Goal: Task Accomplishment & Management: Use online tool/utility

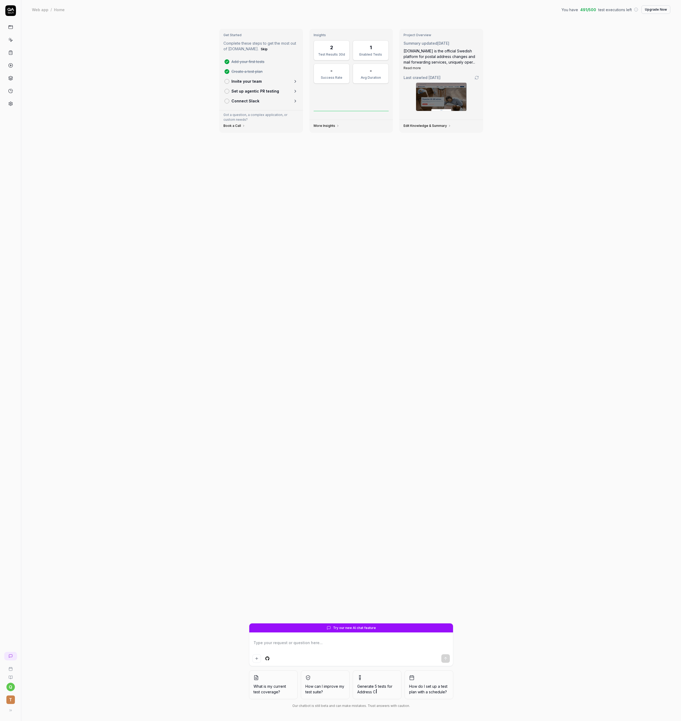
click at [11, 54] on icon at bounding box center [10, 52] width 5 height 5
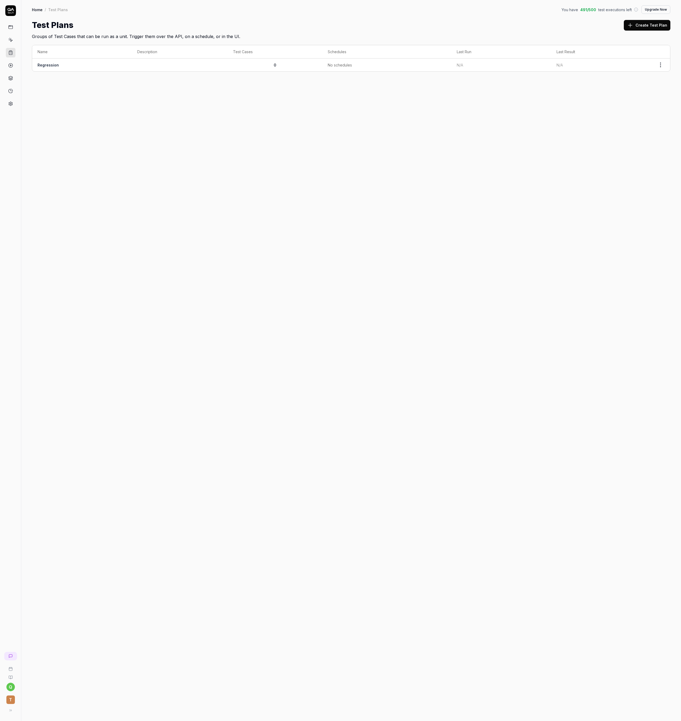
click at [53, 65] on link "Regression" at bounding box center [48, 65] width 21 height 5
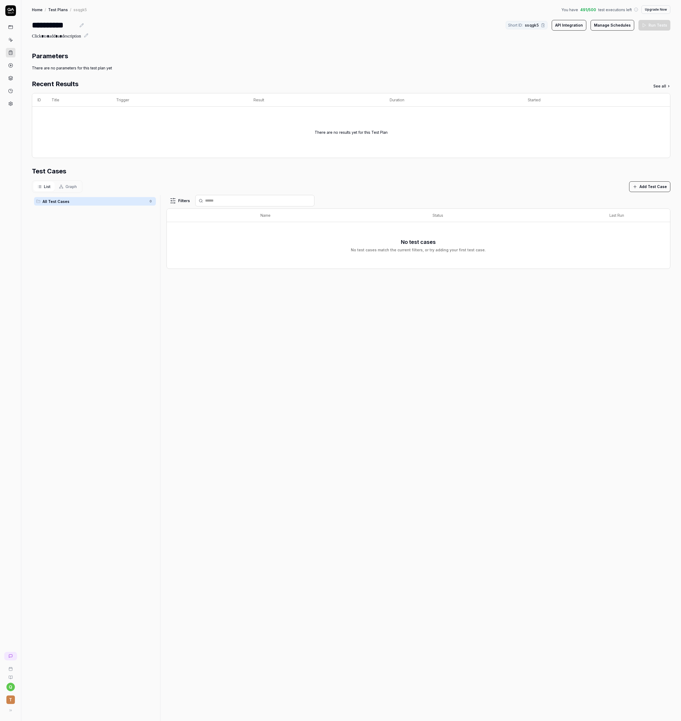
drag, startPoint x: 150, startPoint y: 178, endPoint x: 164, endPoint y: 176, distance: 14.0
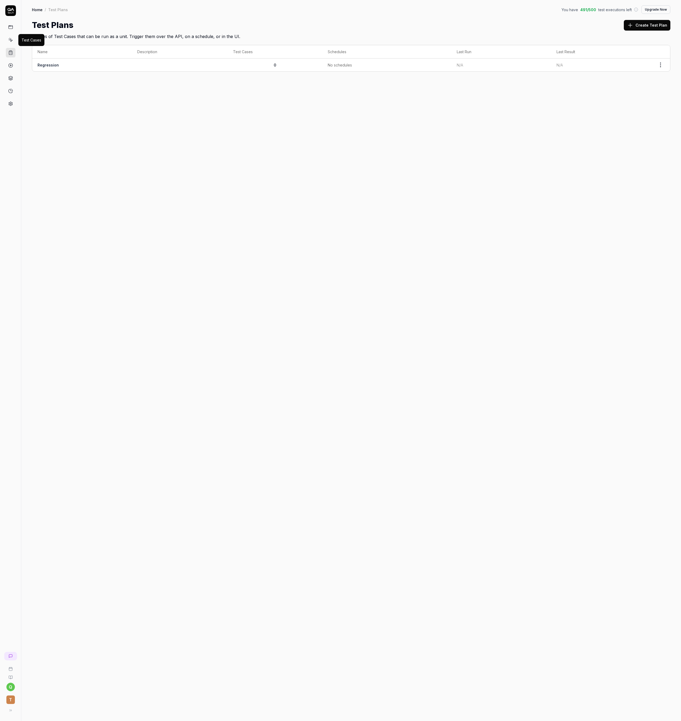
click at [10, 39] on icon at bounding box center [11, 40] width 2 height 2
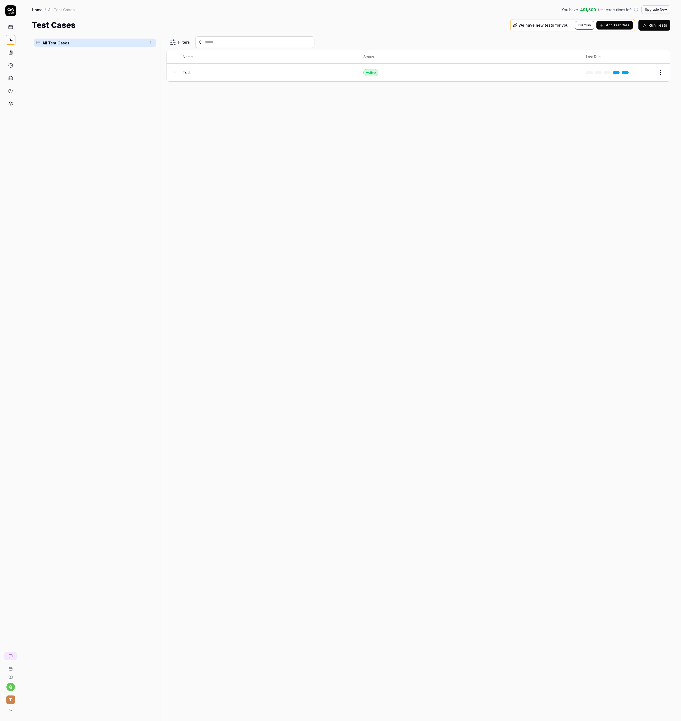
click at [195, 81] on td "Test" at bounding box center [267, 73] width 181 height 18
click at [191, 73] on div "Test" at bounding box center [268, 73] width 170 height 6
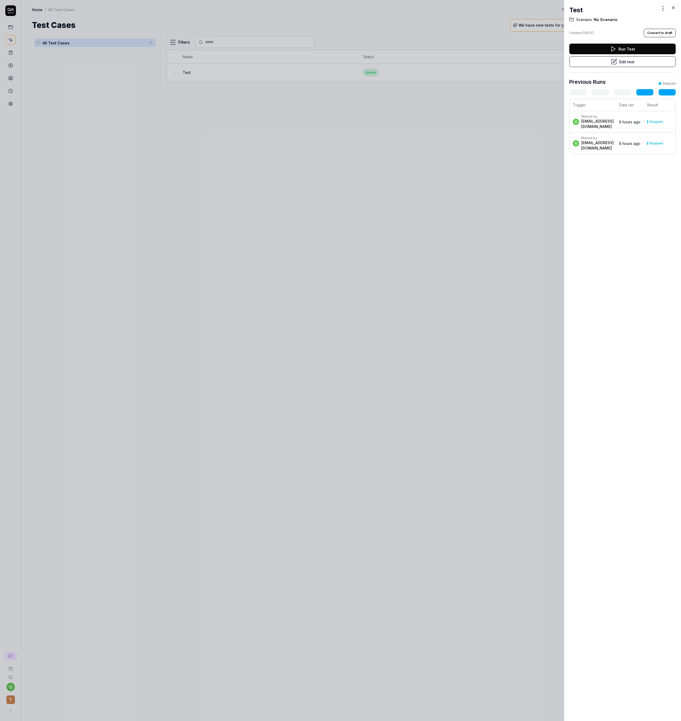
click at [607, 62] on button "Edit test" at bounding box center [622, 61] width 106 height 11
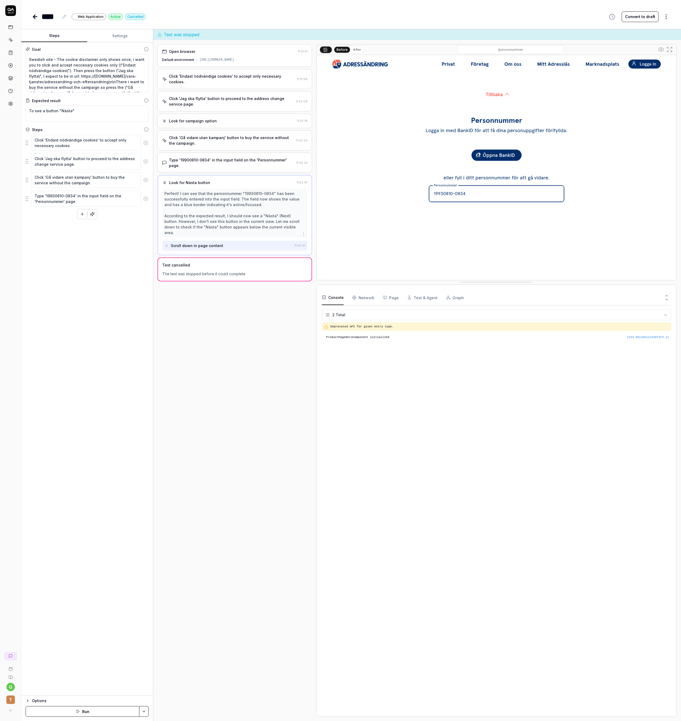
click at [209, 271] on div "The test was stopped before it could complete" at bounding box center [234, 274] width 145 height 6
click at [148, 129] on icon at bounding box center [146, 129] width 5 height 5
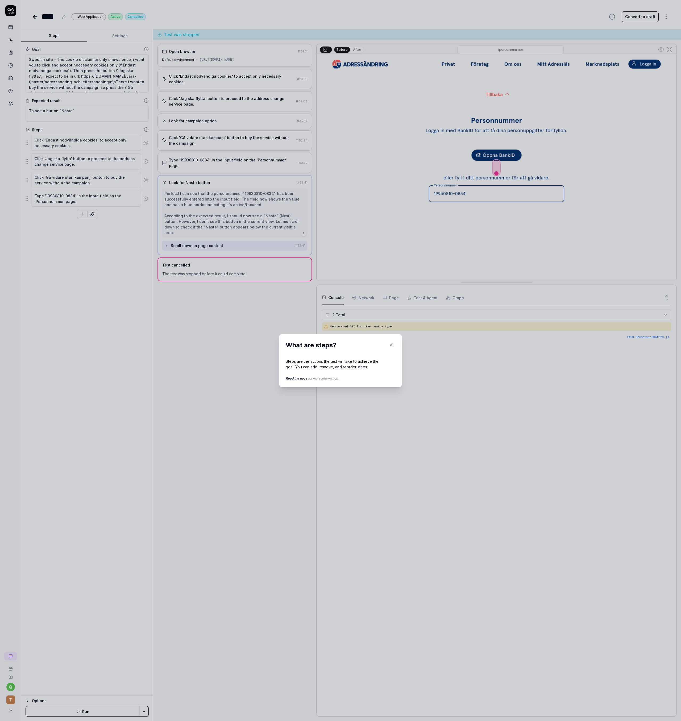
click at [301, 378] on link "Read the docs" at bounding box center [297, 378] width 22 height 4
type textarea "*"
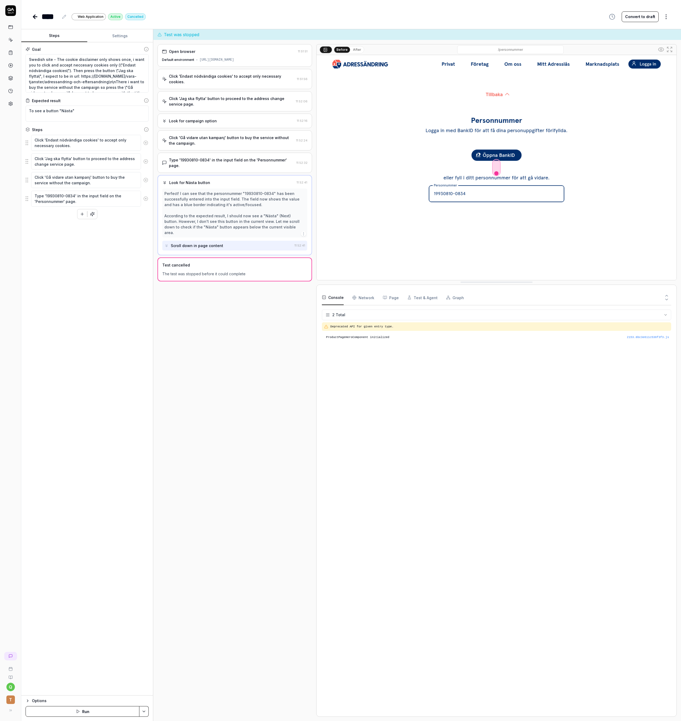
click at [357, 293] on Requests "Network" at bounding box center [363, 297] width 22 height 15
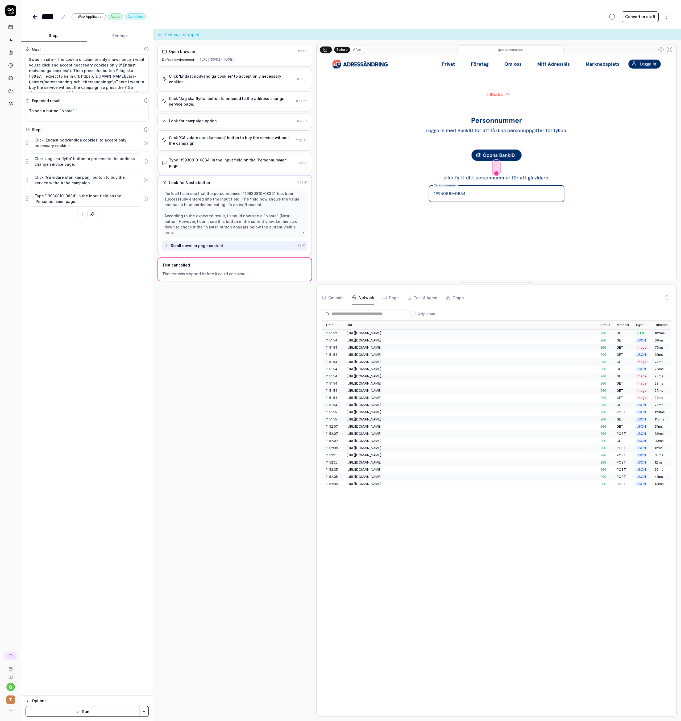
click at [226, 52] on div "Open browser" at bounding box center [229, 52] width 134 height 6
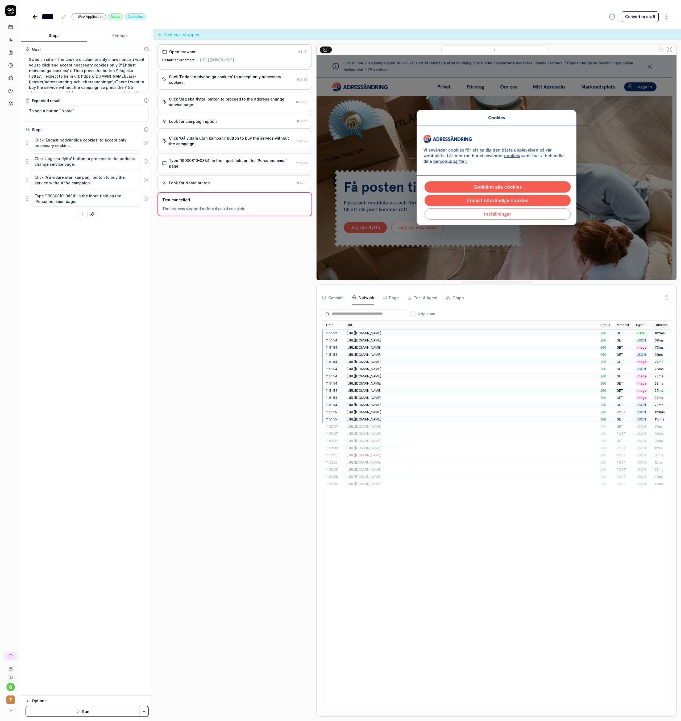
click at [344, 299] on div "Console Network Page Test & Agent Graph" at bounding box center [496, 297] width 349 height 15
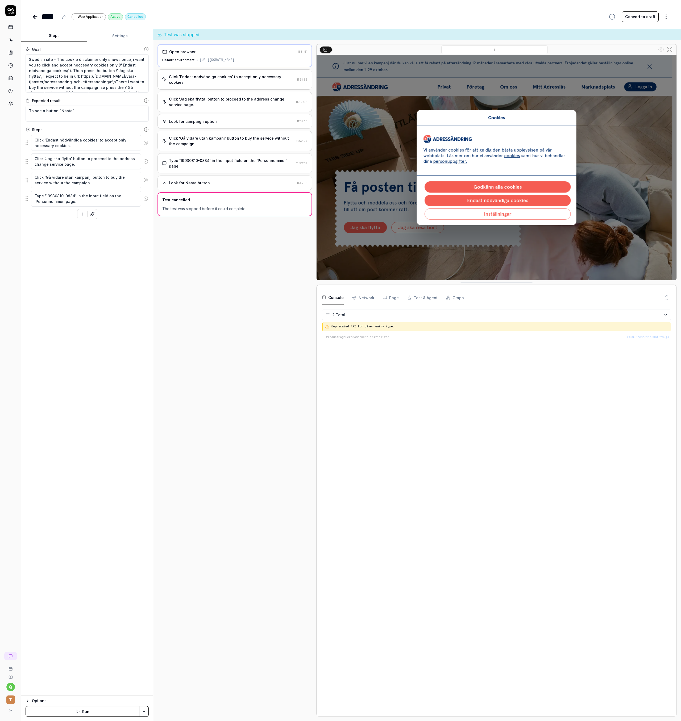
click at [339, 298] on button "Console" at bounding box center [333, 297] width 22 height 15
drag, startPoint x: 326, startPoint y: 335, endPoint x: 392, endPoint y: 338, distance: 66.3
click at [392, 338] on div "2153.8bc3e611c536f3f3.js ProductPageHeroComponent initialized" at bounding box center [496, 337] width 349 height 9
copy pre "ProductPageHeroComponent initialized"
